Goal: Task Accomplishment & Management: Complete application form

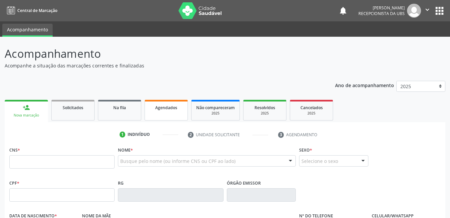
click at [177, 108] on span "Agendados" at bounding box center [166, 108] width 22 height 6
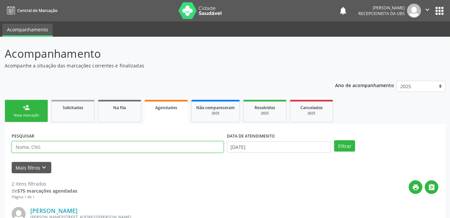
drag, startPoint x: 168, startPoint y: 144, endPoint x: 170, endPoint y: 148, distance: 5.1
click at [168, 144] on input "text" at bounding box center [118, 146] width 212 height 11
type input "203868644320009"
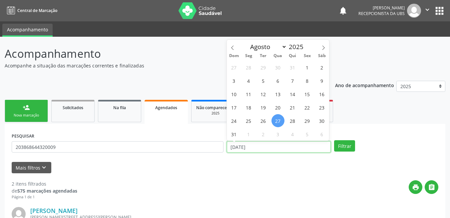
click at [295, 148] on input "[DATE]" at bounding box center [279, 146] width 104 height 11
click at [284, 48] on select "Janeiro Fevereiro Março Abril Maio Junho Julho Agosto Setembro Outubro Novembro…" at bounding box center [267, 46] width 40 height 9
select select "8"
click at [247, 42] on select "Janeiro Fevereiro Março Abril Maio Junho Julho Agosto Setembro Outubro Novembro…" at bounding box center [267, 46] width 40 height 9
click at [296, 77] on span "11" at bounding box center [292, 80] width 13 height 13
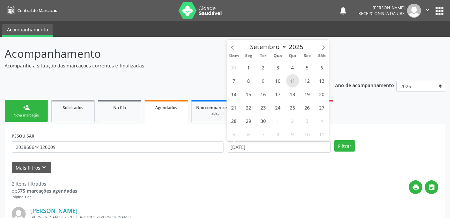
type input "1[DATE]"
click at [296, 77] on span "11" at bounding box center [292, 80] width 13 height 13
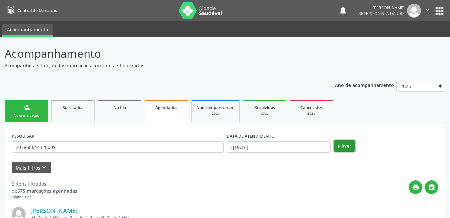
click at [345, 149] on button "Filtrar" at bounding box center [344, 145] width 21 height 11
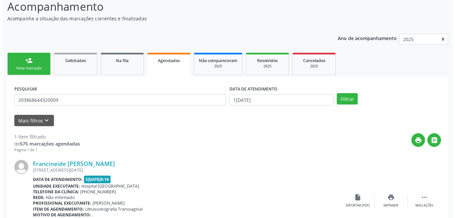
scroll to position [89, 0]
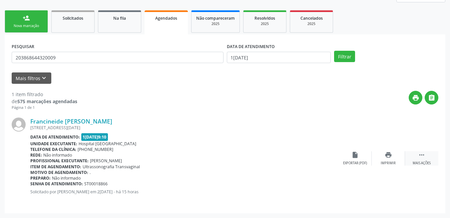
click at [415, 159] on div " Mais ações" at bounding box center [421, 158] width 33 height 14
click at [352, 159] on div "cancel Cancelar" at bounding box center [355, 158] width 33 height 14
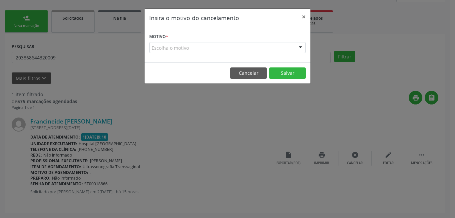
click at [284, 47] on div "Escolha o motivo" at bounding box center [227, 47] width 157 height 11
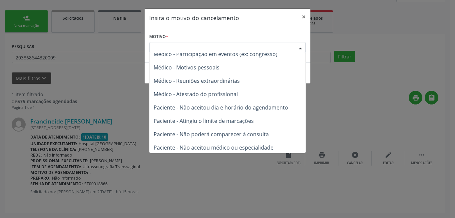
scroll to position [34, 0]
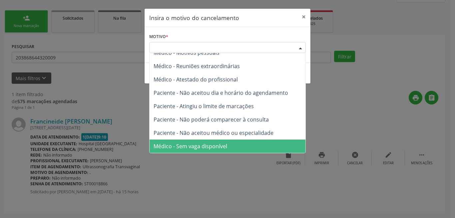
click at [271, 145] on span "Médico - Sem vaga disponível" at bounding box center [228, 145] width 156 height 13
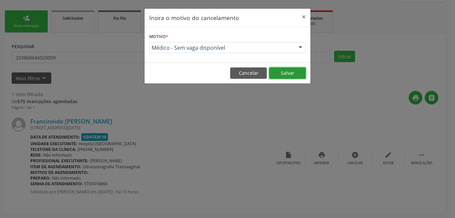
click at [298, 74] on button "Salvar" at bounding box center [287, 72] width 37 height 11
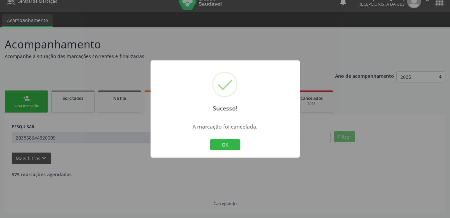
scroll to position [0, 0]
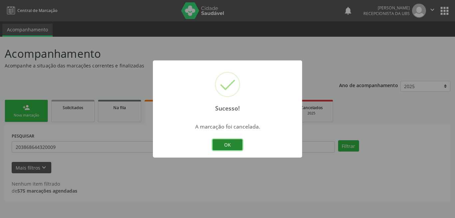
click at [234, 144] on button "OK" at bounding box center [228, 144] width 30 height 11
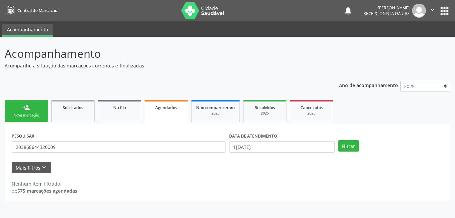
click at [35, 118] on link "person_add Nova marcação" at bounding box center [26, 111] width 43 height 22
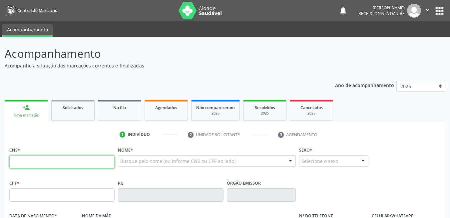
click at [79, 165] on input "text" at bounding box center [61, 161] width 105 height 13
type input "705 0076 2626 4652"
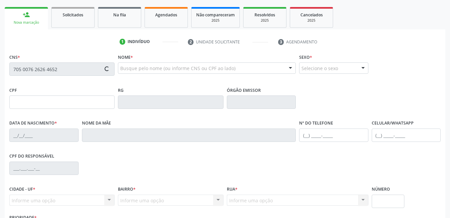
scroll to position [144, 0]
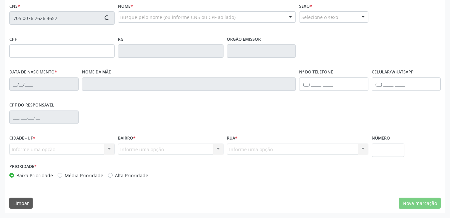
type input "100.508.424-63"
type input "1[DATE]"
type input "[PERSON_NAME]"
type input "[PHONE_NUMBER]"
type input "065.992.944-99"
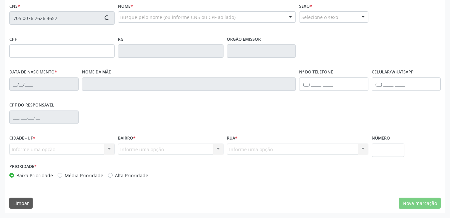
type input "33"
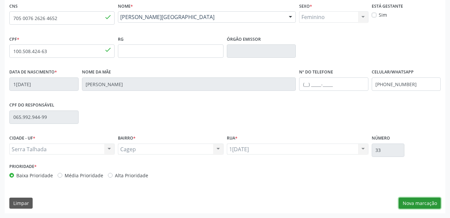
click at [421, 204] on button "Nova marcação" at bounding box center [420, 202] width 42 height 11
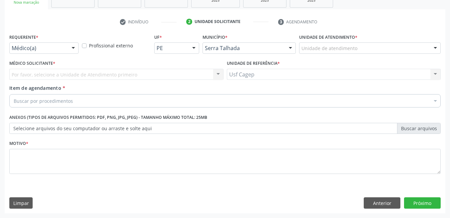
scroll to position [113, 0]
click at [68, 49] on div "Médico(a) Médico(a) Enfermeiro(a) Paciente Nenhum resultado encontrado para: " …" at bounding box center [43, 47] width 69 height 11
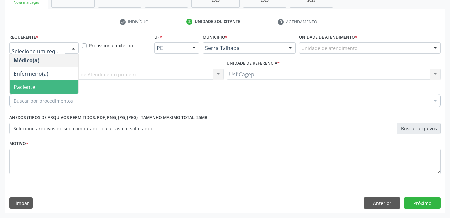
click at [66, 80] on span "Paciente" at bounding box center [44, 86] width 69 height 13
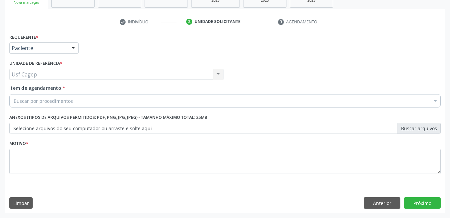
click at [72, 97] on div "Buscar por procedimentos" at bounding box center [224, 100] width 431 height 13
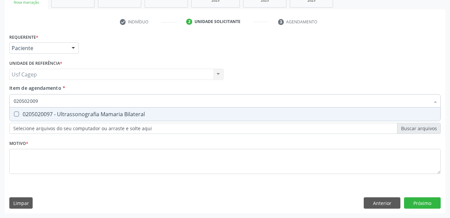
type input "0205020097"
click at [156, 117] on span "0205020097 - Ultrassonografia Mamaria Bilateral" at bounding box center [225, 113] width 431 height 13
checkbox Bilateral "true"
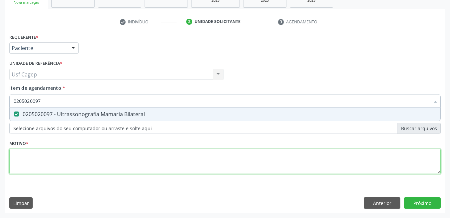
click at [165, 161] on div "Requerente * Paciente Médico(a) Enfermeiro(a) Paciente Nenhum resultado encontr…" at bounding box center [224, 107] width 431 height 151
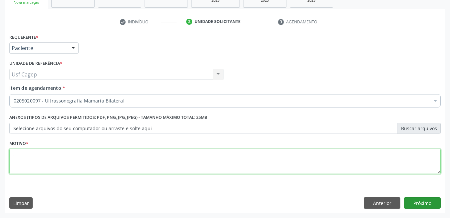
type textarea "."
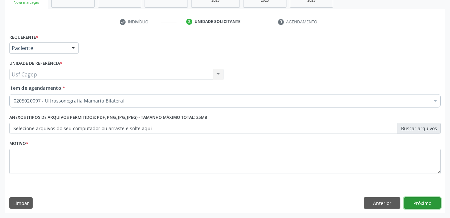
click at [434, 206] on button "Próximo" at bounding box center [422, 202] width 37 height 11
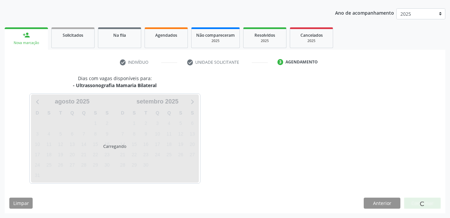
scroll to position [72, 0]
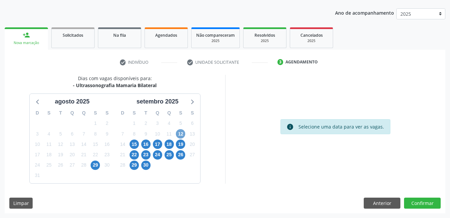
click at [183, 137] on span "12" at bounding box center [180, 133] width 9 height 9
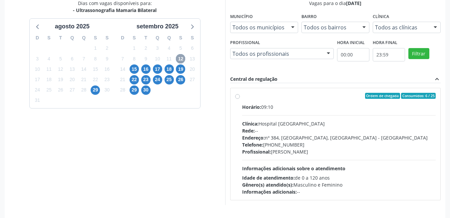
scroll to position [169, 0]
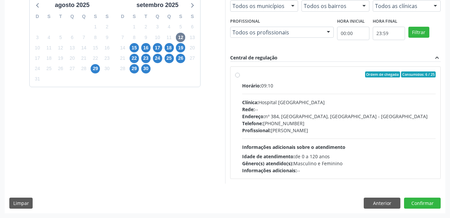
click at [334, 123] on div "Telefone: [PHONE_NUMBER]" at bounding box center [339, 123] width 194 height 7
click at [240, 77] on input "Ordem de chegada Consumidos: 6 / 25 Horário: 09:10 Clínica: Hospital [GEOGRAPHI…" at bounding box center [237, 74] width 5 height 6
radio input "true"
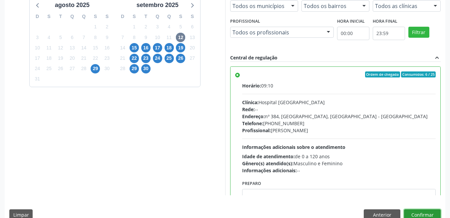
click at [426, 214] on button "Confirmar" at bounding box center [422, 214] width 37 height 11
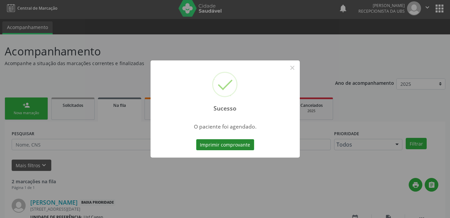
click at [245, 146] on button "Imprimir comprovante" at bounding box center [225, 144] width 58 height 11
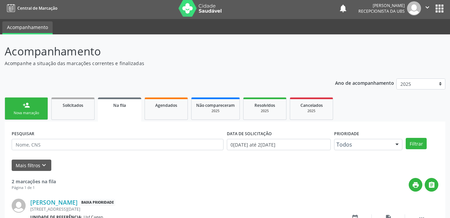
click at [33, 100] on link "person_add Nova marcação" at bounding box center [26, 108] width 43 height 22
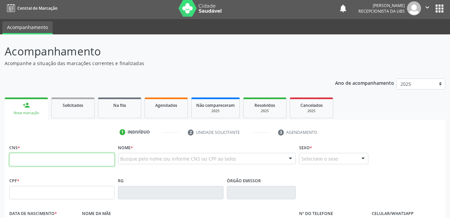
click at [38, 160] on input "text" at bounding box center [61, 159] width 105 height 13
type input "705 0076 2626 4652"
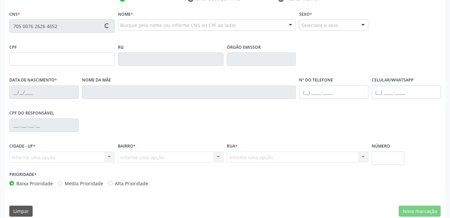
type input "100.508.424-63"
type input "1[DATE]"
type input "[PERSON_NAME]"
type input "[PHONE_NUMBER]"
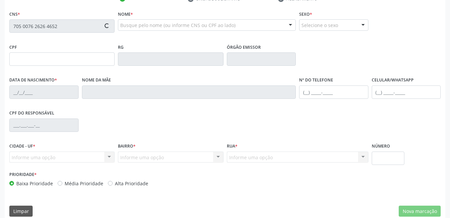
type input "065.992.944-99"
type input "33"
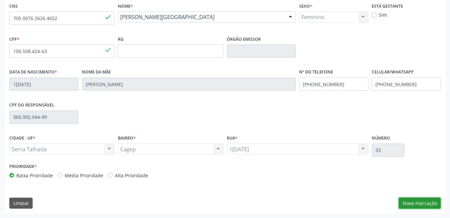
drag, startPoint x: 430, startPoint y: 202, endPoint x: 410, endPoint y: 197, distance: 20.6
click at [430, 202] on button "Nova marcação" at bounding box center [420, 202] width 42 height 11
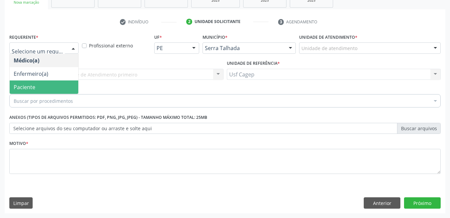
drag, startPoint x: 44, startPoint y: 97, endPoint x: 46, endPoint y: 91, distance: 5.5
click at [45, 95] on div "Buscar por procedimentos" at bounding box center [224, 100] width 431 height 13
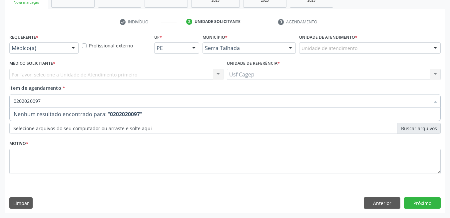
click at [67, 101] on input "0202020097" at bounding box center [222, 100] width 416 height 13
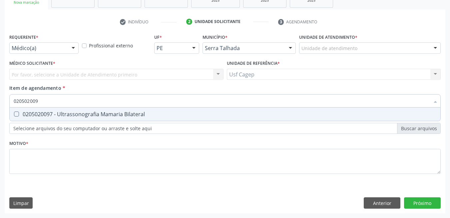
type input "0205020097"
click at [95, 111] on div "0205020097 - Ultrassonografia Mamaria Bilateral" at bounding box center [225, 113] width 423 height 5
checkbox Bilateral "true"
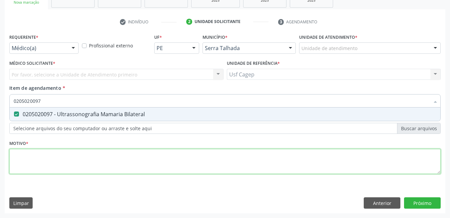
click at [112, 158] on div "Requerente * Médico(a) Médico(a) Enfermeiro(a) Paciente Nenhum resultado encont…" at bounding box center [224, 107] width 431 height 151
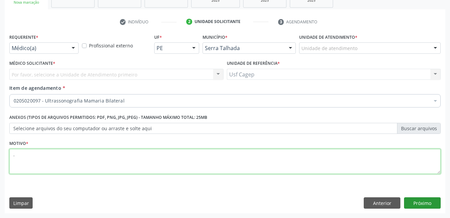
type textarea "."
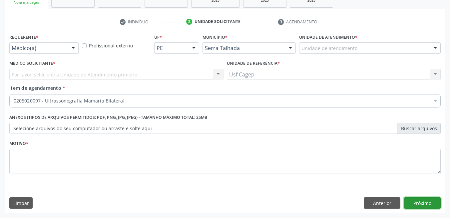
click at [437, 202] on button "Próximo" at bounding box center [422, 202] width 37 height 11
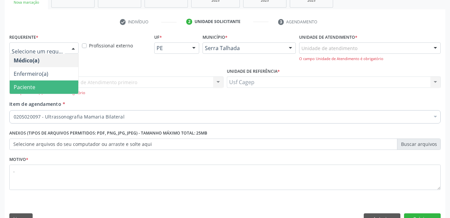
click at [75, 52] on div at bounding box center [73, 48] width 10 height 11
click at [57, 83] on span "Paciente" at bounding box center [44, 86] width 69 height 13
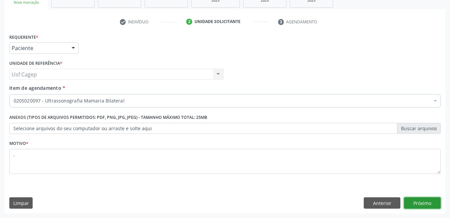
click at [427, 201] on button "Próximo" at bounding box center [422, 202] width 37 height 11
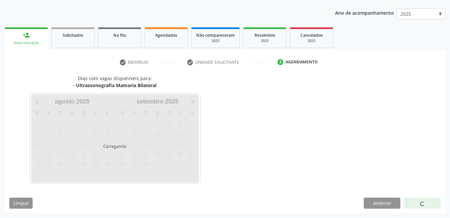
scroll to position [72, 0]
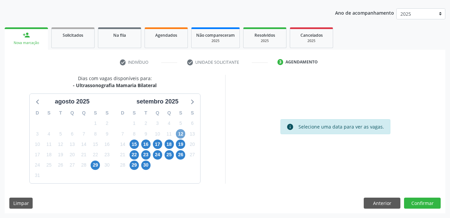
click at [179, 130] on span "12" at bounding box center [180, 133] width 9 height 9
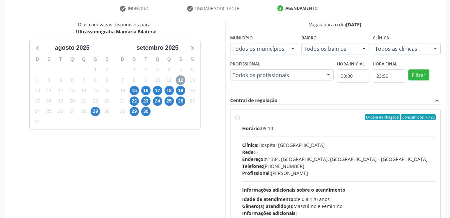
scroll to position [169, 0]
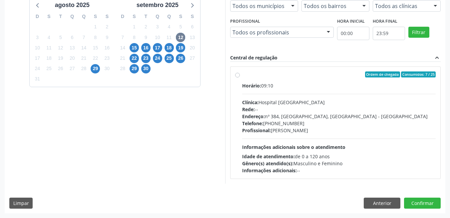
click at [348, 125] on div "Telefone: [PHONE_NUMBER]" at bounding box center [339, 123] width 194 height 7
click at [240, 77] on input "Ordem de chegada Consumidos: 7 / 25 Horário: 09:10 Clínica: Hospital [GEOGRAPHI…" at bounding box center [237, 74] width 5 height 6
radio input "true"
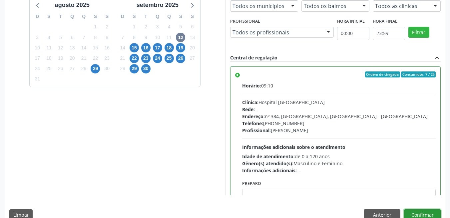
click at [414, 211] on button "Confirmar" at bounding box center [422, 214] width 37 height 11
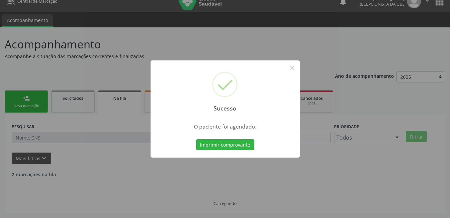
scroll to position [2, 0]
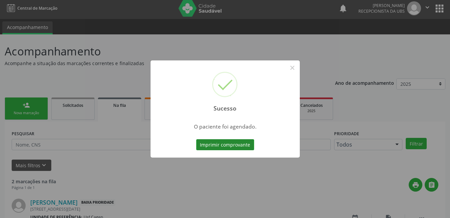
click at [243, 144] on button "Imprimir comprovante" at bounding box center [225, 144] width 58 height 11
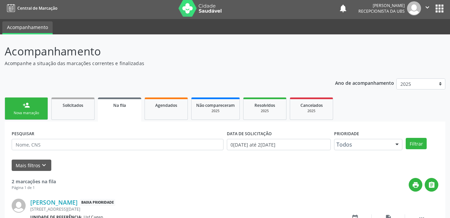
click at [20, 111] on div "Nova marcação" at bounding box center [26, 112] width 33 height 5
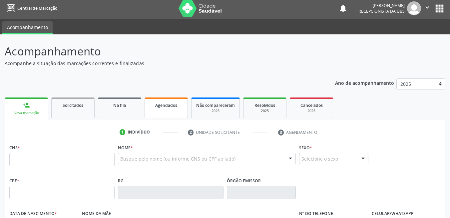
click at [164, 109] on link "Agendados" at bounding box center [166, 107] width 43 height 21
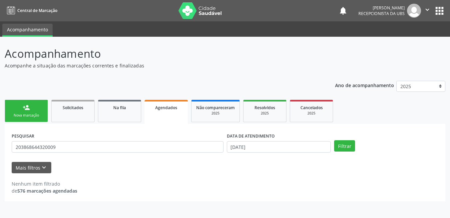
scroll to position [0, 0]
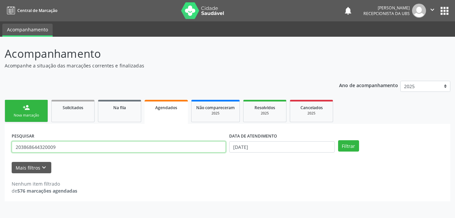
click at [172, 147] on input "203868644320009" at bounding box center [119, 146] width 214 height 11
type input "705007626264652"
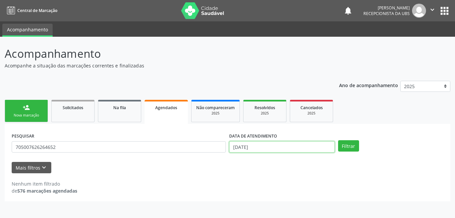
click at [321, 146] on input "[DATE]" at bounding box center [282, 146] width 106 height 11
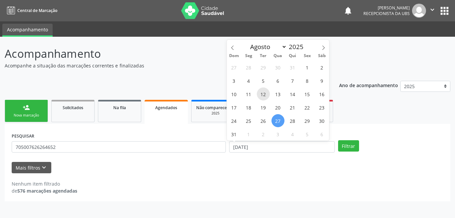
click at [265, 94] on span "12" at bounding box center [263, 93] width 13 height 13
type input "1[DATE]"
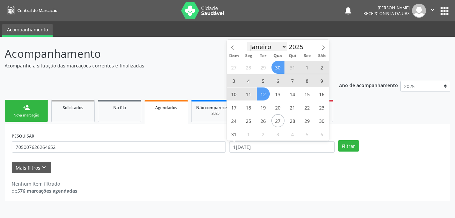
click at [274, 47] on select "Janeiro Fevereiro Março Abril Maio Junho Julho Agosto Setembro Outubro Novembro…" at bounding box center [267, 46] width 40 height 9
select select "8"
click at [247, 42] on select "Janeiro Fevereiro Março Abril Maio Junho Julho Agosto Setembro Outubro Novembro…" at bounding box center [267, 46] width 40 height 9
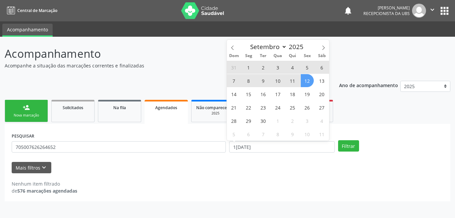
drag, startPoint x: 306, startPoint y: 84, endPoint x: 312, endPoint y: 90, distance: 8.7
click at [306, 84] on span "12" at bounding box center [307, 80] width 13 height 13
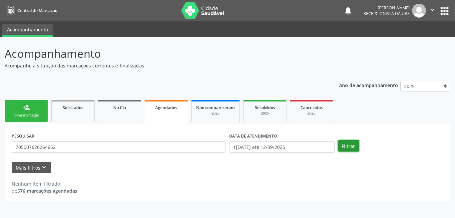
click at [346, 150] on button "Filtrar" at bounding box center [348, 145] width 21 height 11
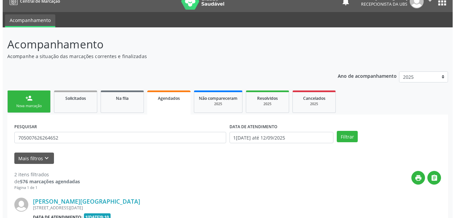
scroll to position [176, 0]
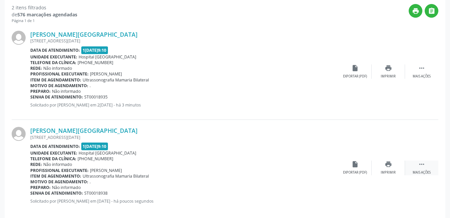
click at [426, 170] on div "Mais ações" at bounding box center [422, 172] width 18 height 5
click at [365, 168] on div "cancel Cancelar" at bounding box center [355, 167] width 33 height 14
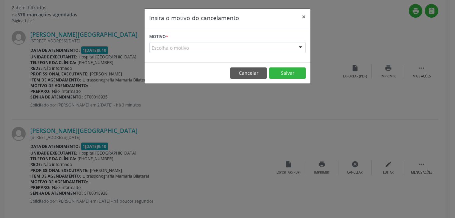
click at [281, 43] on div "Escolha o motivo" at bounding box center [227, 47] width 157 height 11
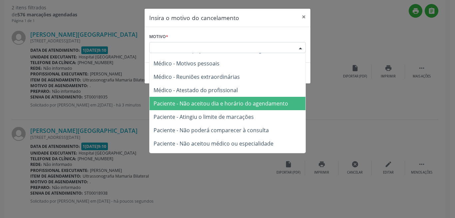
scroll to position [34, 0]
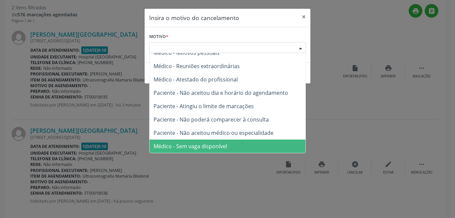
click at [240, 143] on span "Médico - Sem vaga disponível" at bounding box center [228, 145] width 156 height 13
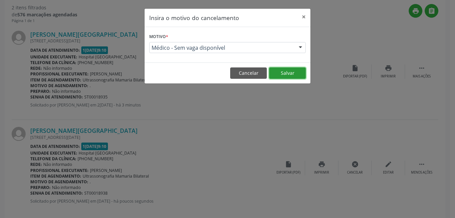
click at [284, 70] on button "Salvar" at bounding box center [287, 72] width 37 height 11
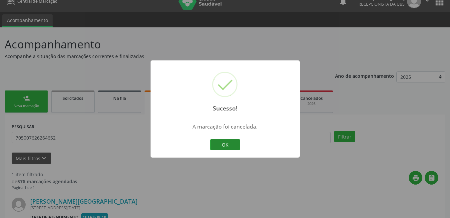
scroll to position [89, 0]
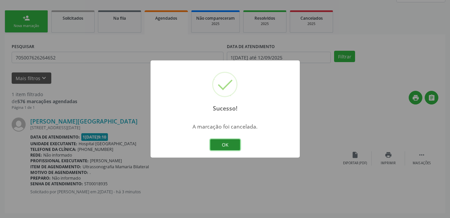
click at [228, 150] on button "OK" at bounding box center [225, 144] width 30 height 11
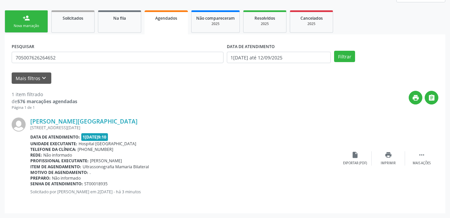
click at [43, 24] on link "person_add Nova marcação" at bounding box center [26, 21] width 43 height 22
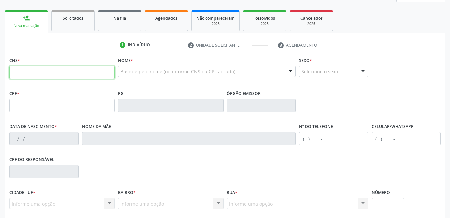
click at [77, 73] on input "text" at bounding box center [61, 72] width 105 height 13
type input "706 4003 8853 7590"
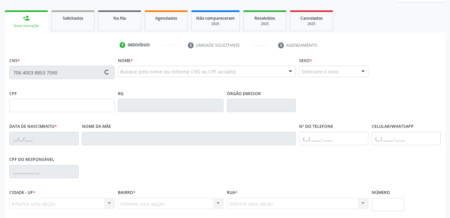
type input "295.985.834-49"
type input "[DATE]"
type input "[PERSON_NAME]"
type input "[PHONE_NUMBER]"
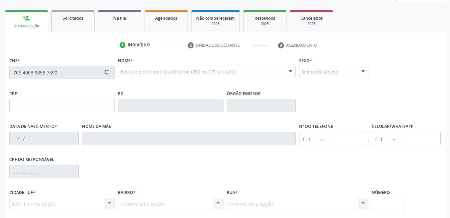
type input "269.539.864-68"
type input "330"
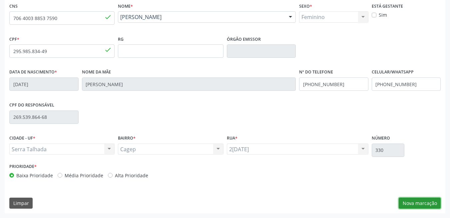
click at [433, 201] on button "Nova marcação" at bounding box center [420, 202] width 42 height 11
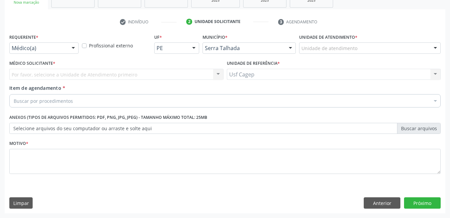
scroll to position [113, 0]
click at [53, 53] on div "Médico(a)" at bounding box center [43, 47] width 69 height 11
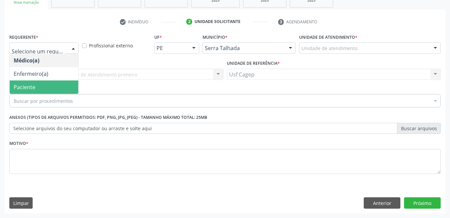
click at [50, 80] on span "Paciente" at bounding box center [44, 86] width 69 height 13
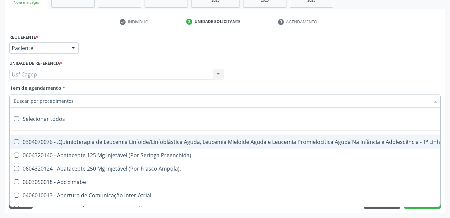
type input "2"
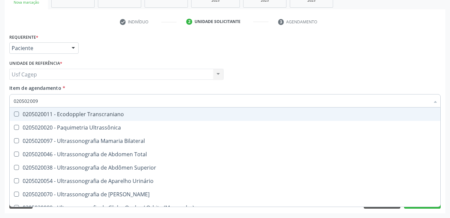
type input "0205020097"
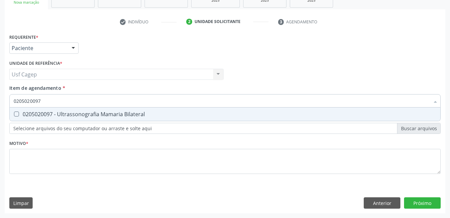
click at [62, 112] on div "0205020097 - Ultrassonografia Mamaria Bilateral" at bounding box center [225, 113] width 423 height 5
checkbox Bilateral "true"
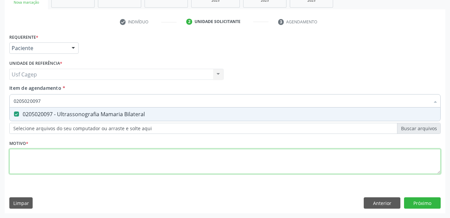
click at [80, 173] on div "Requerente * Paciente Médico(a) Enfermeiro(a) Paciente Nenhum resultado encontr…" at bounding box center [224, 107] width 431 height 151
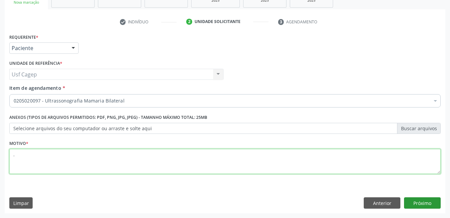
type textarea "."
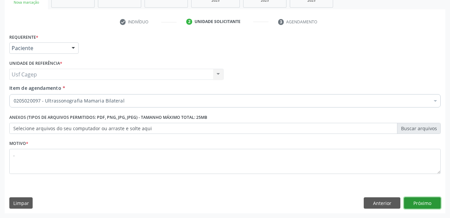
click at [431, 201] on button "Próximo" at bounding box center [422, 202] width 37 height 11
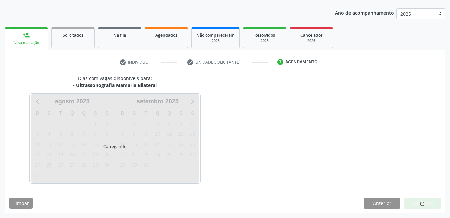
scroll to position [72, 0]
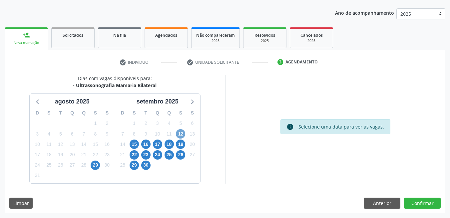
click at [179, 133] on span "12" at bounding box center [180, 133] width 9 height 9
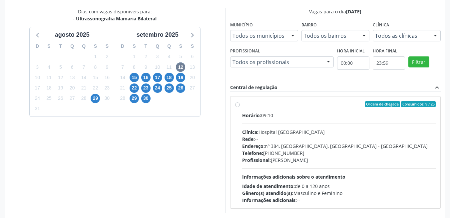
click at [292, 142] on div "Horário: 09:10 Clínica: Hospital [GEOGRAPHIC_DATA] Rede: -- Endereço: [STREET_A…" at bounding box center [339, 158] width 194 height 92
radio input "true"
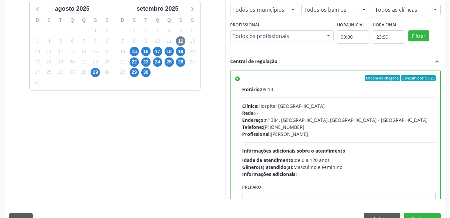
scroll to position [181, 0]
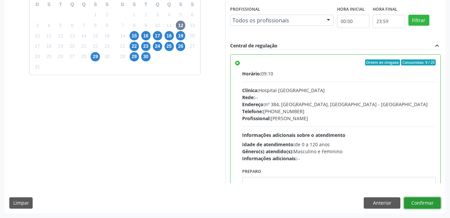
click at [432, 204] on button "Confirmar" at bounding box center [422, 202] width 37 height 11
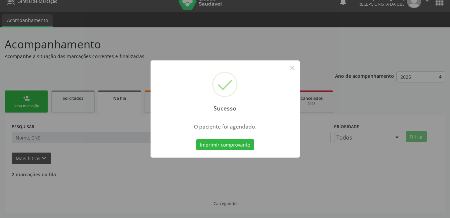
scroll to position [2, 0]
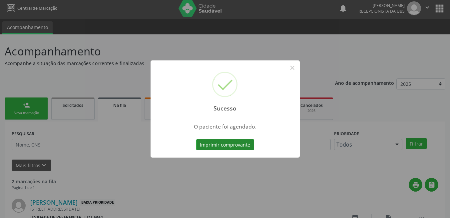
click at [225, 143] on button "Imprimir comprovante" at bounding box center [225, 144] width 58 height 11
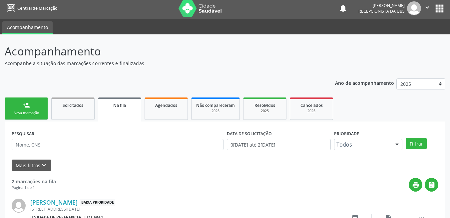
click at [27, 108] on div "person_add" at bounding box center [26, 104] width 7 height 7
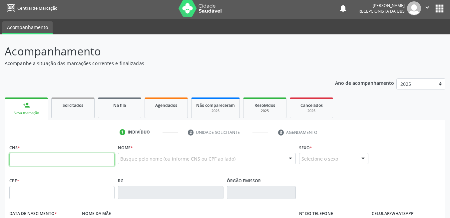
click at [94, 159] on input "text" at bounding box center [61, 159] width 105 height 13
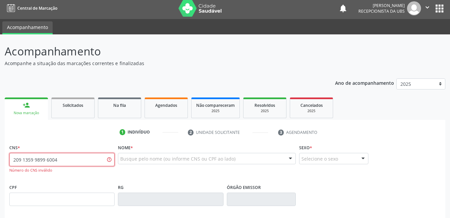
click at [94, 159] on input "209 1359 9899 6004" at bounding box center [61, 159] width 105 height 13
type input "209 1359 9896 0004"
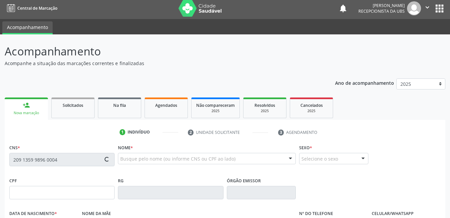
type input "907.181.944-20"
type input "1[DATE]"
type input "[PERSON_NAME]"
type input "[PHONE_NUMBER]"
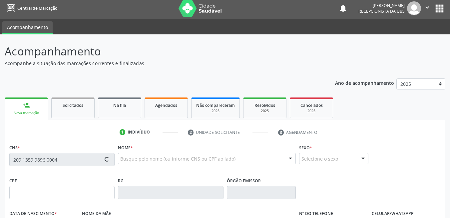
type input "358"
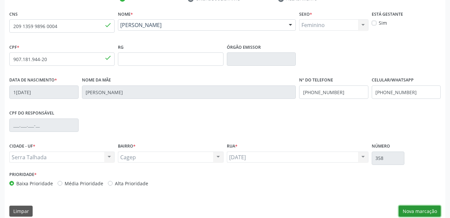
click at [415, 206] on button "Nova marcação" at bounding box center [420, 210] width 42 height 11
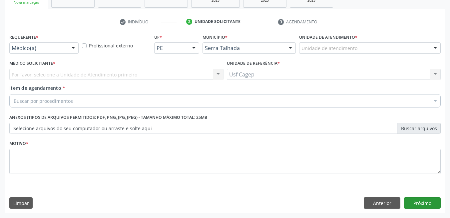
scroll to position [113, 0]
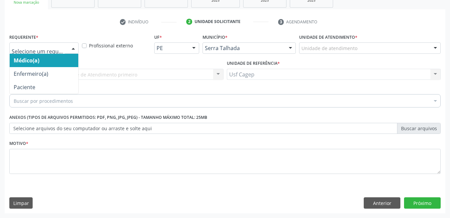
click at [75, 48] on div at bounding box center [73, 48] width 10 height 11
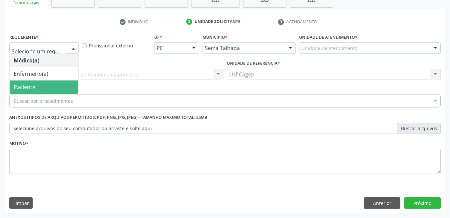
click at [59, 92] on span "Paciente" at bounding box center [44, 86] width 69 height 13
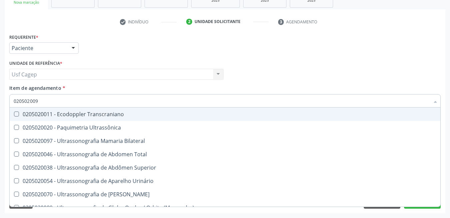
type input "0205020097"
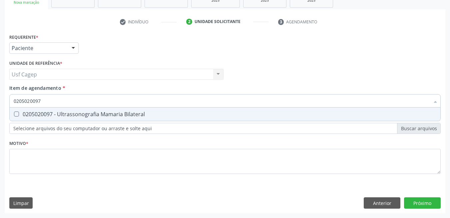
click at [50, 116] on div "0205020097 - Ultrassonografia Mamaria Bilateral" at bounding box center [225, 113] width 423 height 5
checkbox Bilateral "true"
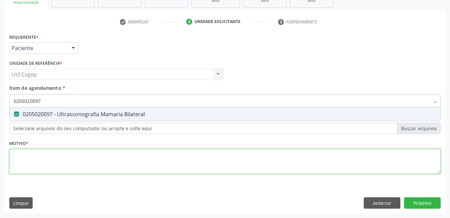
click at [61, 165] on div "Requerente * Paciente Médico(a) Enfermeiro(a) Paciente Nenhum resultado encontr…" at bounding box center [224, 107] width 431 height 151
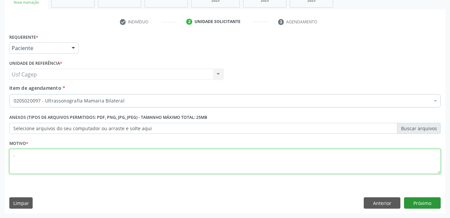
type textarea "."
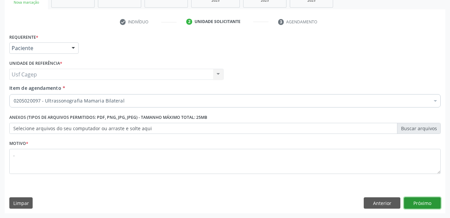
click at [429, 201] on button "Próximo" at bounding box center [422, 202] width 37 height 11
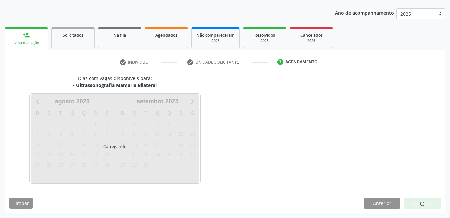
scroll to position [72, 0]
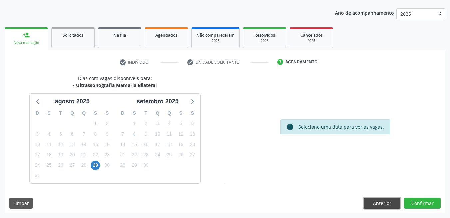
click at [371, 202] on button "Anterior" at bounding box center [382, 202] width 37 height 11
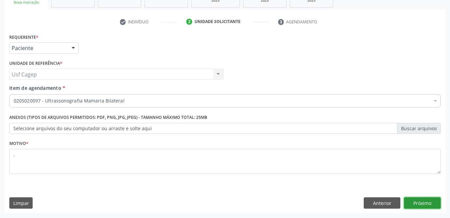
click at [422, 203] on button "Próximo" at bounding box center [422, 202] width 37 height 11
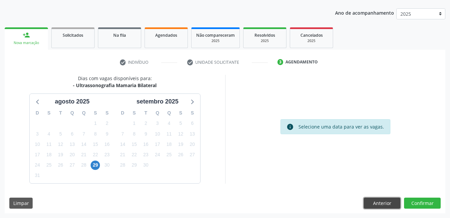
click at [396, 204] on button "Anterior" at bounding box center [382, 202] width 37 height 11
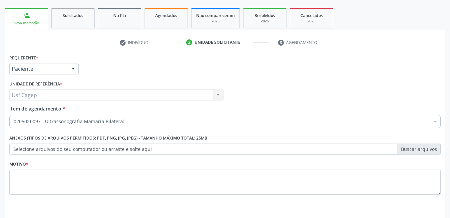
scroll to position [113, 0]
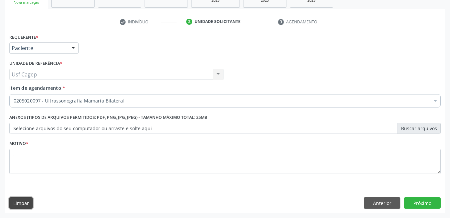
click at [29, 200] on button "Limpar" at bounding box center [20, 202] width 23 height 11
click at [386, 202] on button "Anterior" at bounding box center [382, 202] width 37 height 11
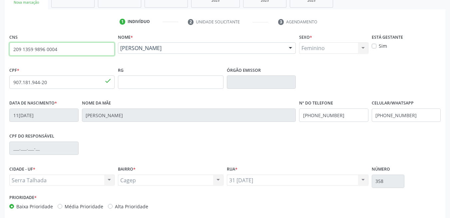
click at [68, 51] on input "209 1359 9896 0004" at bounding box center [61, 48] width 105 height 13
click at [81, 50] on input "text" at bounding box center [61, 48] width 105 height 13
type input "705 0066 9686 5751"
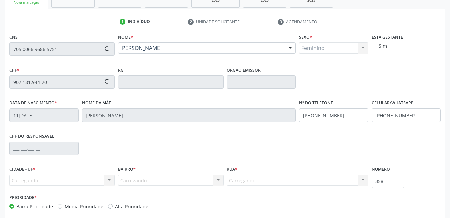
type input "22/10/1969"
type input "Francisca Pereira da Silva"
type input "(87) 99969-3563"
type input "2723"
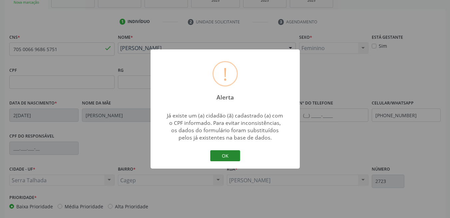
click at [225, 160] on button "OK" at bounding box center [225, 155] width 30 height 11
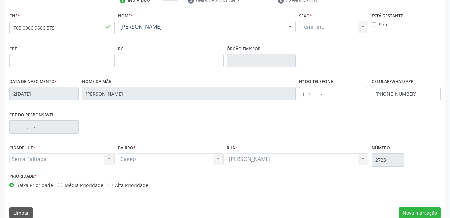
scroll to position [144, 0]
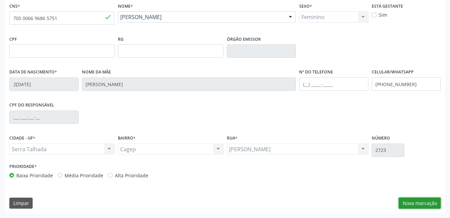
click at [422, 204] on button "Nova marcação" at bounding box center [420, 202] width 42 height 11
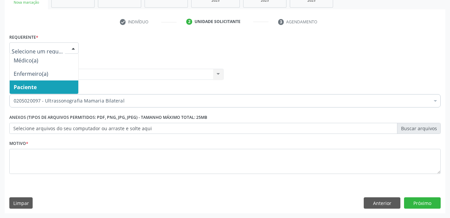
click at [67, 47] on div at bounding box center [43, 47] width 69 height 11
click at [61, 85] on span "Paciente" at bounding box center [44, 86] width 69 height 13
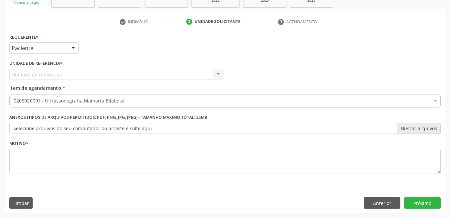
click at [84, 96] on div "0205020097 - Ultrassonografia Mamaria Bilateral" at bounding box center [224, 100] width 431 height 13
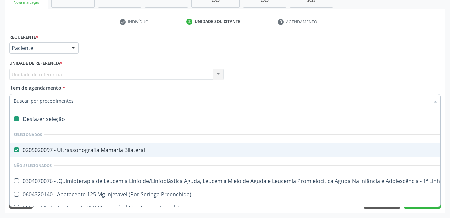
drag, startPoint x: 84, startPoint y: 96, endPoint x: 86, endPoint y: 100, distance: 4.8
click at [84, 96] on input "Item de agendamento *" at bounding box center [222, 100] width 416 height 13
click at [86, 101] on input "Item de agendamento *" at bounding box center [222, 100] width 416 height 13
click at [18, 114] on div "Desfazer seleção" at bounding box center [273, 118] width 527 height 13
checkbox Bilateral "false"
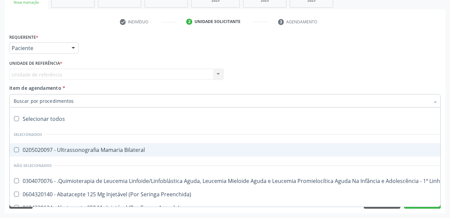
click at [45, 101] on input "Item de agendamento *" at bounding box center [222, 100] width 416 height 13
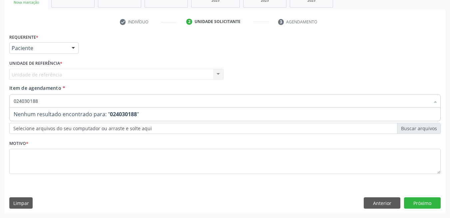
click at [45, 101] on input "024030188" at bounding box center [222, 100] width 416 height 13
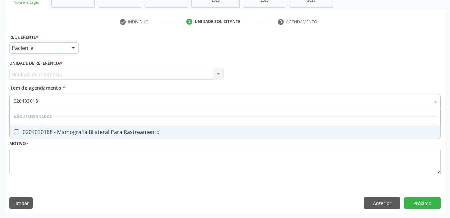
type input "0204030188"
click at [182, 136] on span "0204030188 - Mamografia Bilateral Para Rastreamento" at bounding box center [225, 131] width 431 height 13
checkbox Rastreamento "true"
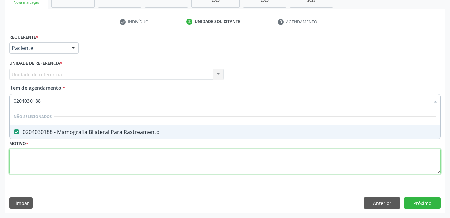
click at [193, 152] on div "Requerente * Paciente Médico(a) Enfermeiro(a) Paciente Nenhum resultado encontr…" at bounding box center [224, 107] width 431 height 151
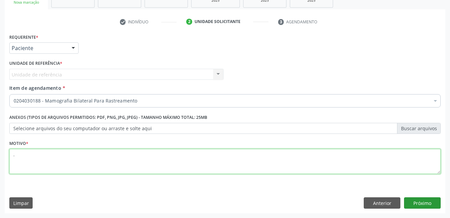
type textarea "."
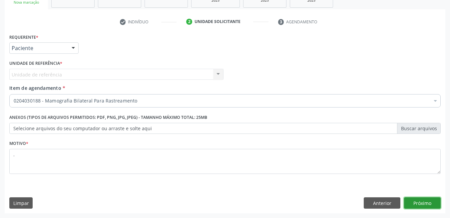
click at [433, 207] on button "Próximo" at bounding box center [422, 202] width 37 height 11
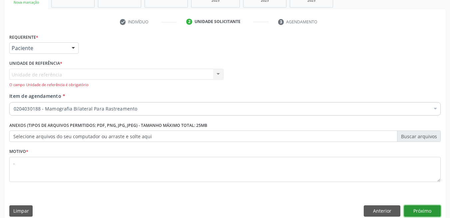
click at [428, 207] on button "Próximo" at bounding box center [422, 210] width 37 height 11
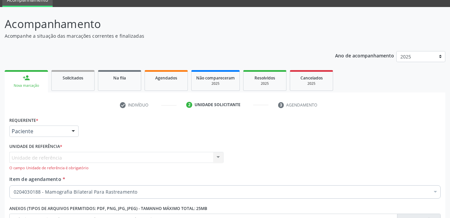
scroll to position [21, 0]
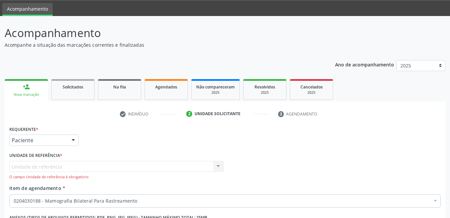
drag, startPoint x: 160, startPoint y: 179, endPoint x: 156, endPoint y: 170, distance: 9.8
click at [160, 177] on div "O campo Unidade de referência é obrigatório" at bounding box center [116, 177] width 214 height 6
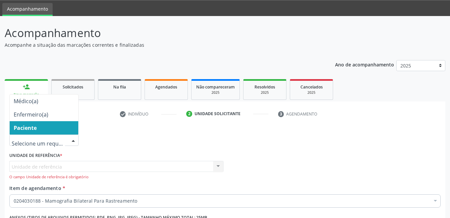
click at [61, 127] on span "Paciente" at bounding box center [44, 127] width 69 height 13
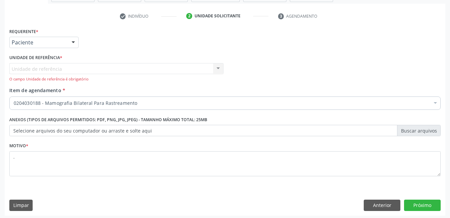
scroll to position [121, 0]
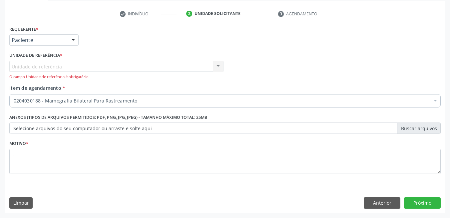
click at [218, 72] on div "Unidade de referência Usf Cagep Nenhum resultado encontrado para: " " Não há ne…" at bounding box center [116, 70] width 214 height 19
click at [424, 200] on button "Próximo" at bounding box center [422, 202] width 37 height 11
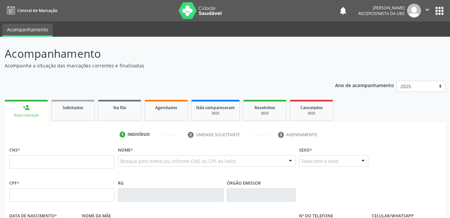
scroll to position [121, 0]
